Goal: Entertainment & Leisure: Consume media (video, audio)

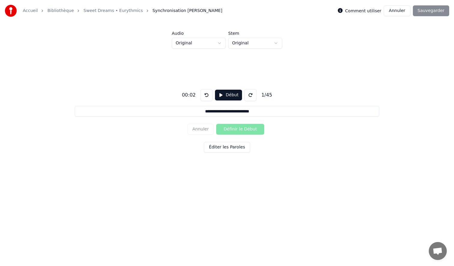
click at [393, 10] on button "Annuler" at bounding box center [397, 10] width 26 height 11
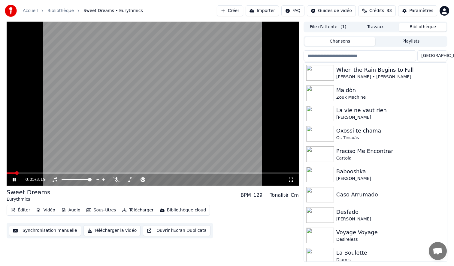
click at [13, 179] on icon at bounding box center [14, 180] width 3 height 4
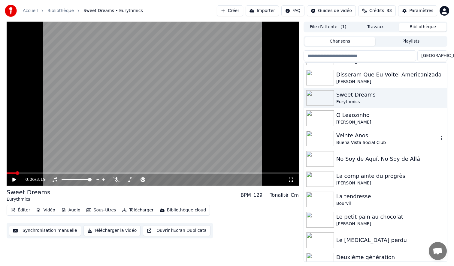
scroll to position [387, 0]
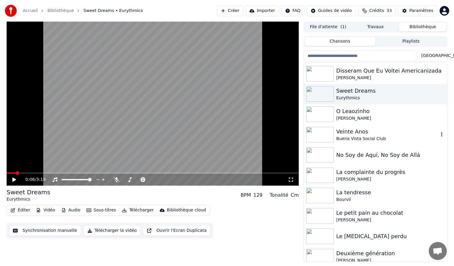
click at [383, 132] on div "Veinte Anos" at bounding box center [387, 132] width 102 height 8
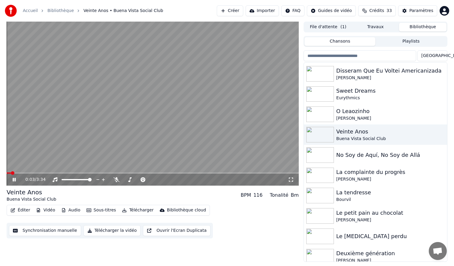
click at [14, 177] on icon at bounding box center [18, 179] width 14 height 5
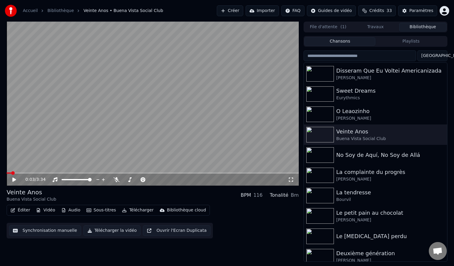
click at [429, 31] on button "Bibliothèque" at bounding box center [422, 27] width 47 height 9
click at [429, 29] on button "Bibliothèque" at bounding box center [422, 27] width 47 height 9
click at [390, 58] on input "search" at bounding box center [360, 55] width 113 height 11
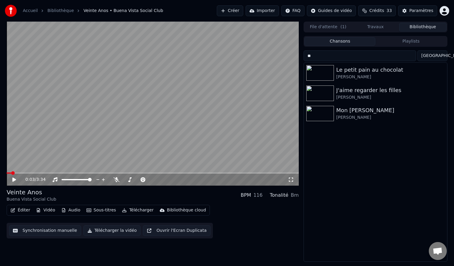
type input "*"
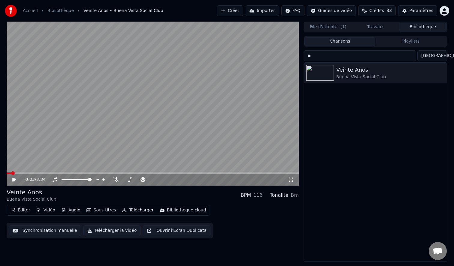
type input "*"
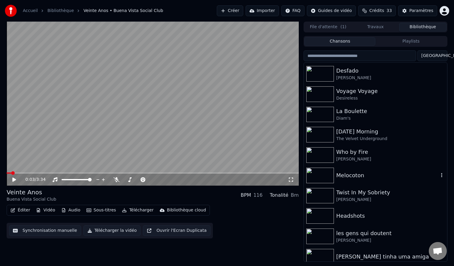
scroll to position [143, 0]
